Goal: Transaction & Acquisition: Purchase product/service

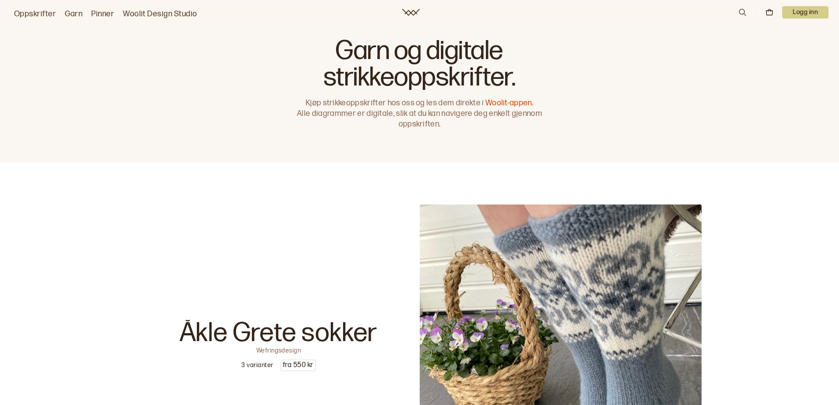
click at [807, 14] on p "Logg inn" at bounding box center [805, 12] width 46 height 12
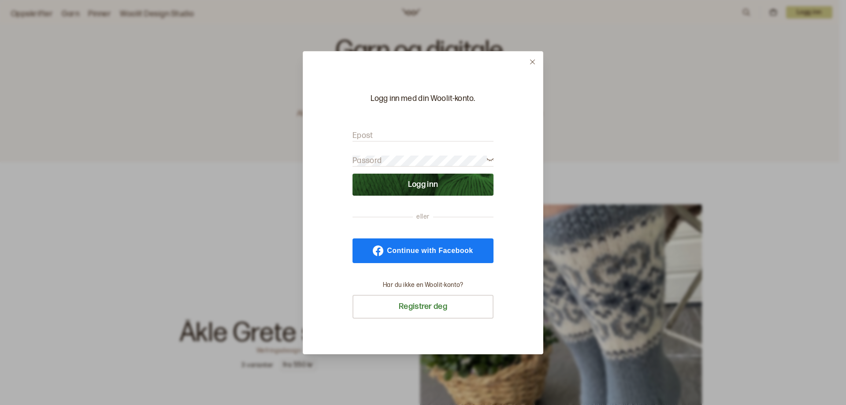
type input "[EMAIL_ADDRESS][DOMAIN_NAME]"
click at [421, 189] on button "Logg inn" at bounding box center [422, 185] width 141 height 22
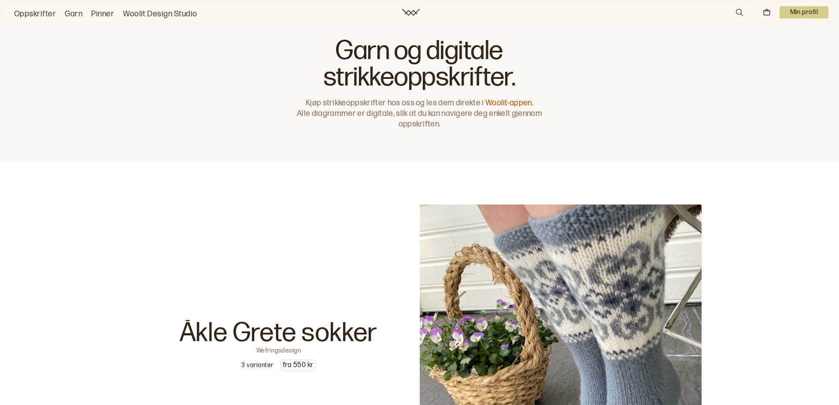
click at [809, 8] on p "Min profil" at bounding box center [804, 12] width 49 height 12
click at [792, 33] on div "Profil" at bounding box center [794, 36] width 70 height 18
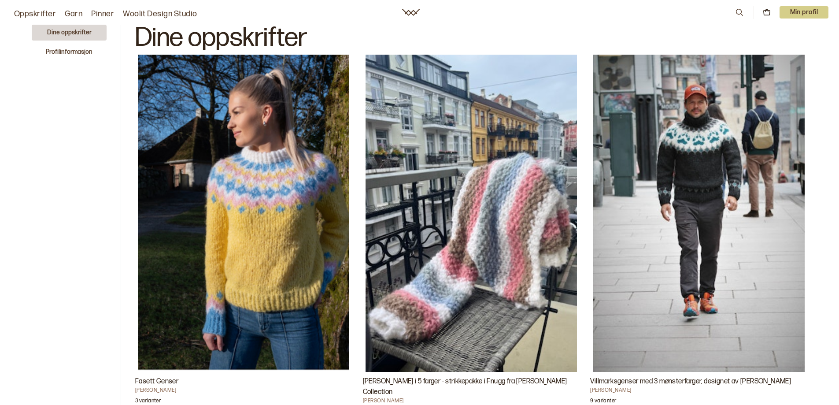
click at [667, 163] on img "Villmarksgenser med 3 mønsterfarger, designet av Linka Neumann" at bounding box center [698, 213] width 211 height 317
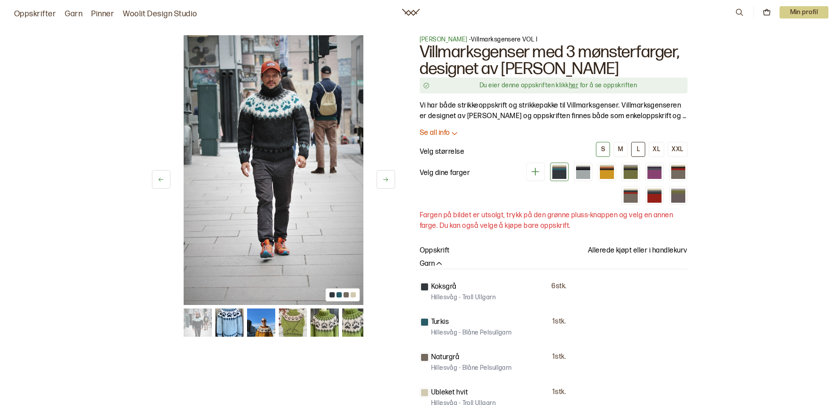
click at [637, 147] on button "L" at bounding box center [638, 149] width 14 height 15
click at [572, 89] on link "her" at bounding box center [573, 85] width 9 height 7
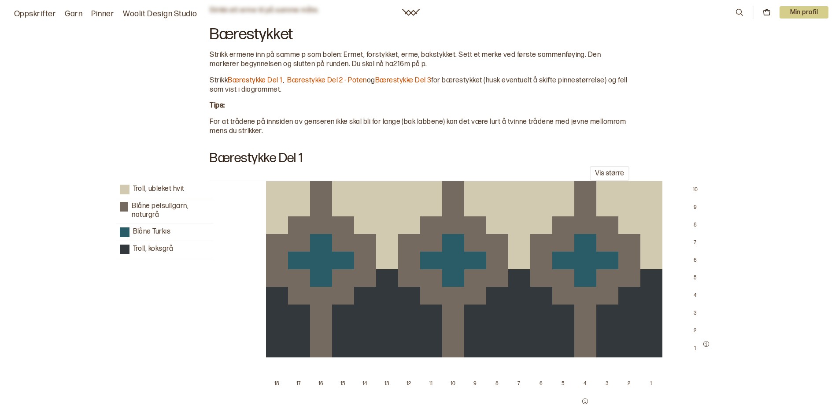
scroll to position [1041, 0]
